Goal: Find specific page/section: Find specific page/section

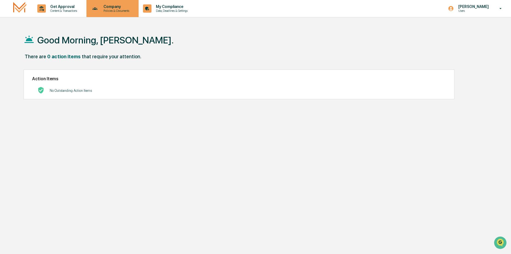
click at [116, 12] on p "Policies & Documents" at bounding box center [115, 11] width 33 height 4
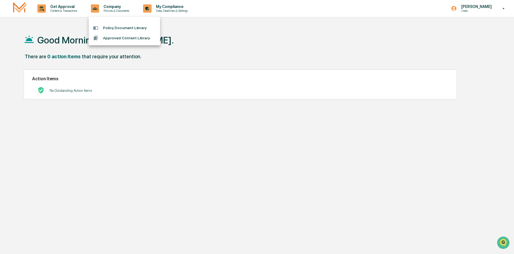
click at [59, 9] on div at bounding box center [257, 127] width 514 height 254
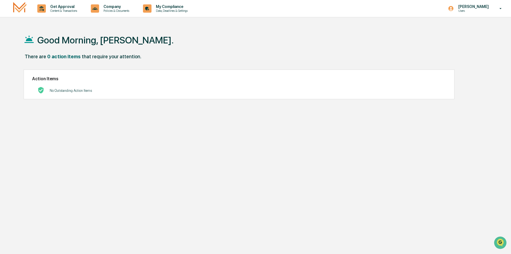
click at [59, 9] on p "Content & Transactions" at bounding box center [63, 11] width 34 height 4
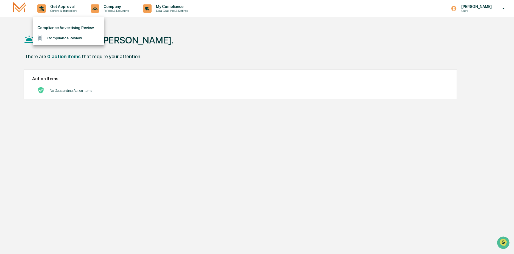
click at [56, 39] on li "Compliance Review" at bounding box center [68, 38] width 71 height 10
